Goal: Information Seeking & Learning: Learn about a topic

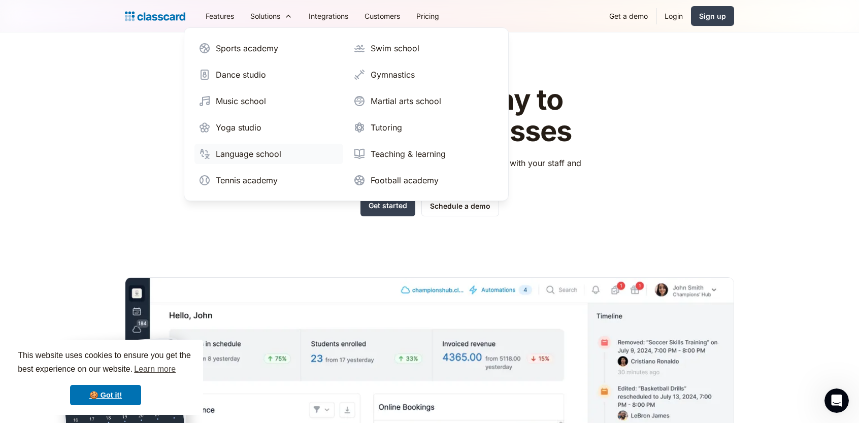
click at [243, 160] on link "Language school" at bounding box center [268, 154] width 149 height 20
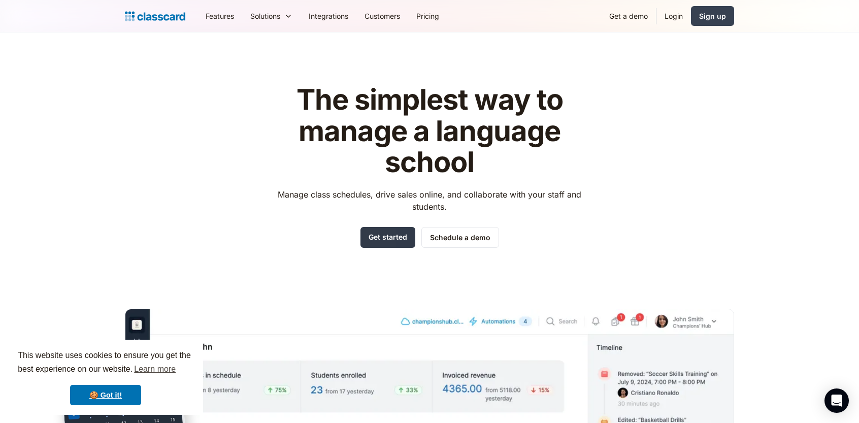
click at [380, 237] on link "Get started" at bounding box center [387, 237] width 55 height 21
click at [425, 13] on link "Pricing" at bounding box center [427, 16] width 39 height 23
